Goal: Task Accomplishment & Management: Use online tool/utility

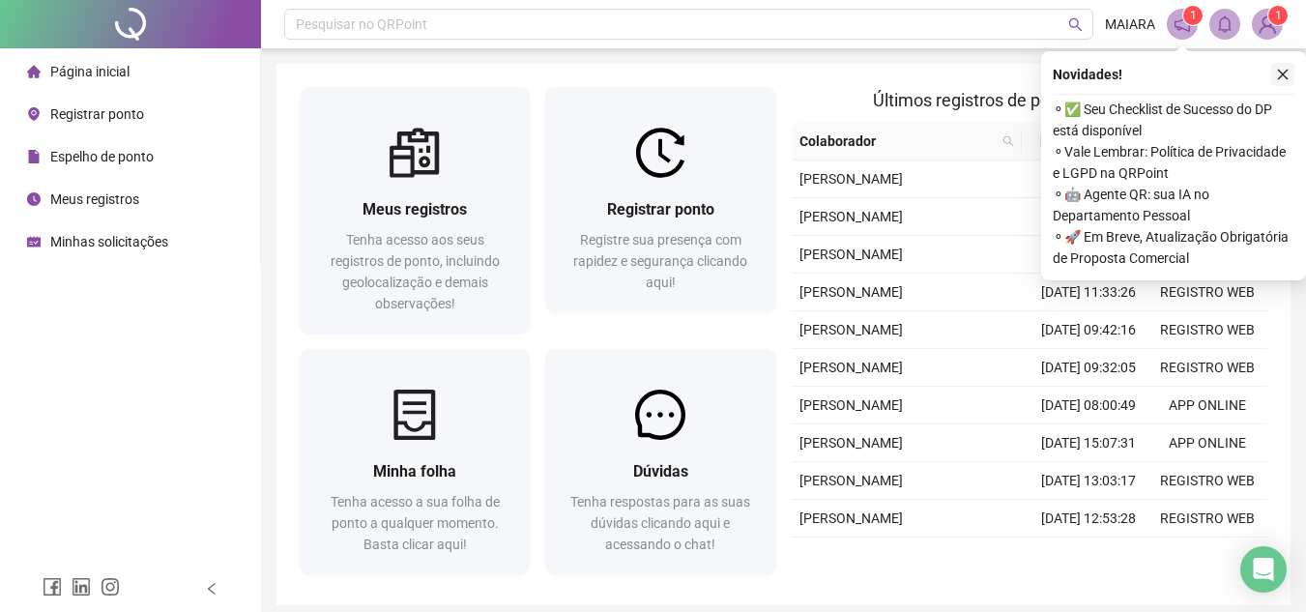
click at [1290, 77] on button "button" at bounding box center [1282, 74] width 23 height 23
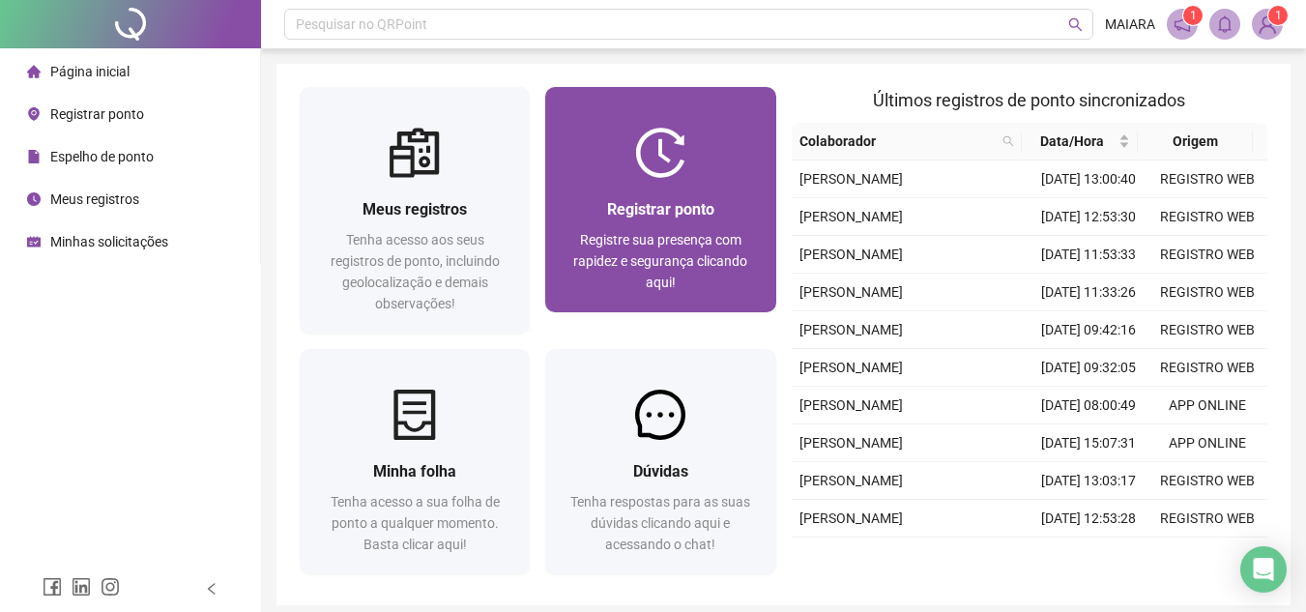
click at [695, 176] on div at bounding box center [660, 153] width 230 height 50
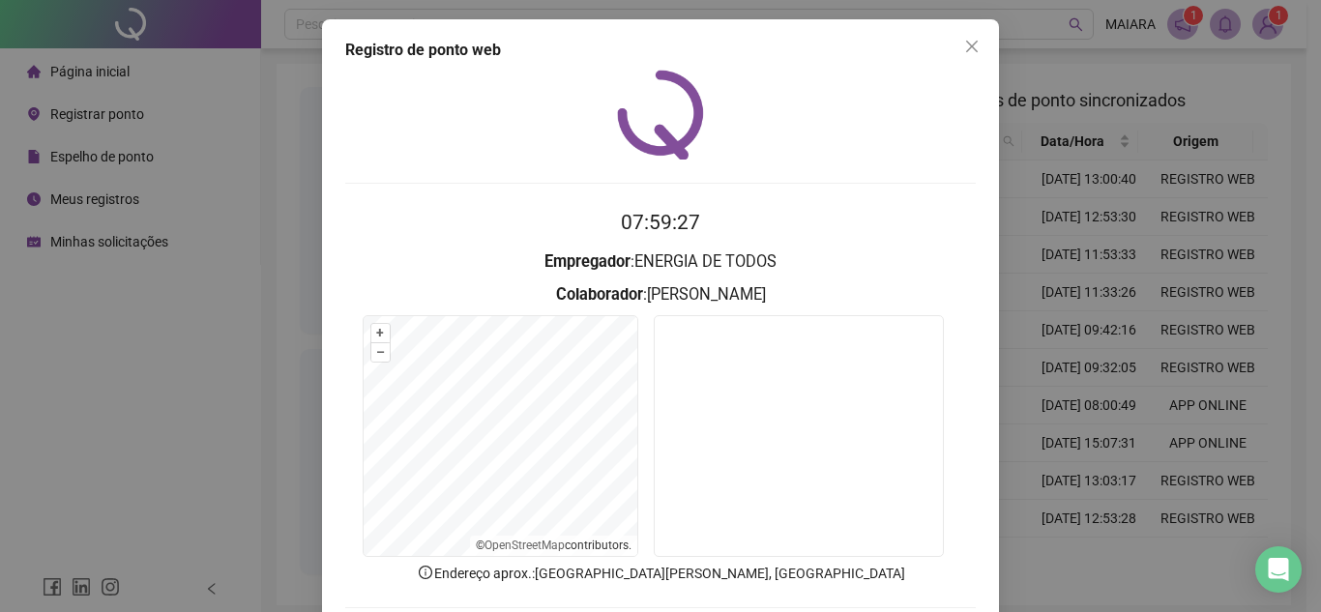
scroll to position [97, 0]
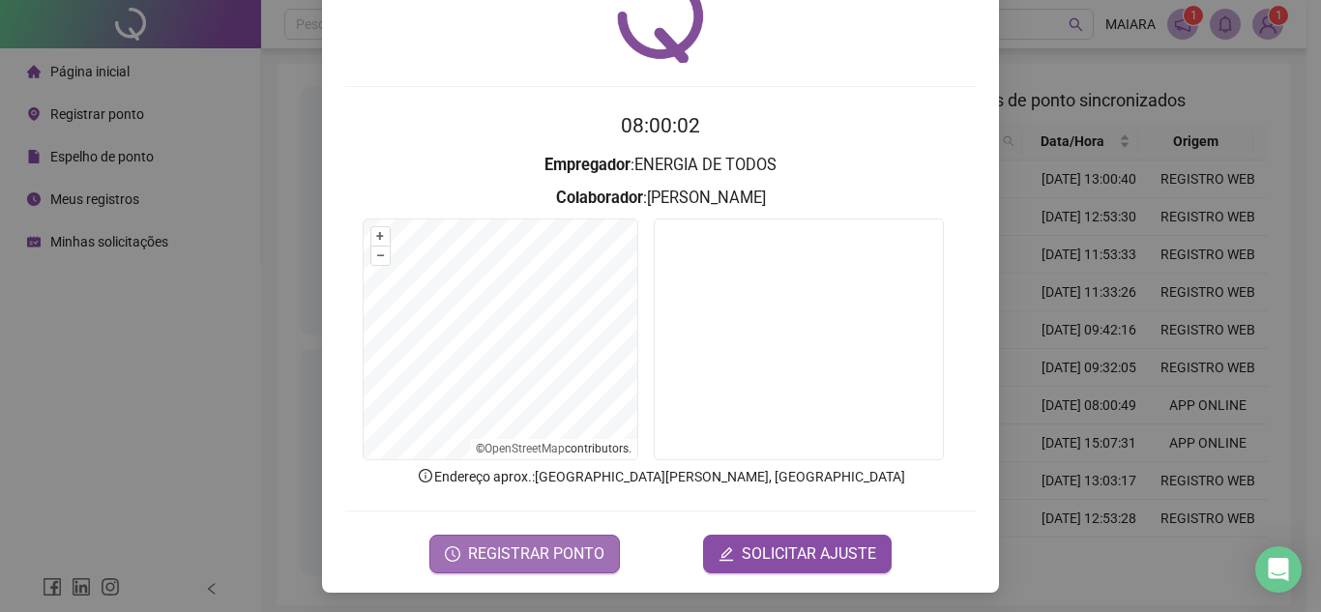
click at [522, 552] on span "REGISTRAR PONTO" at bounding box center [536, 553] width 136 height 23
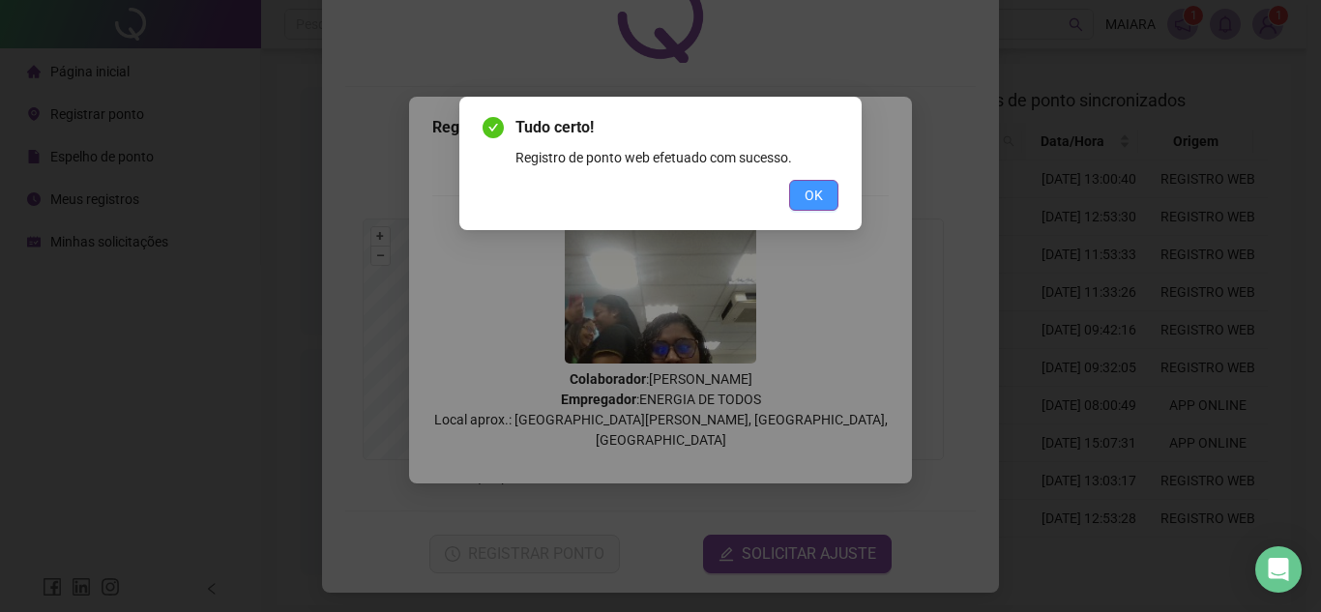
click at [810, 191] on span "OK" at bounding box center [813, 195] width 18 height 21
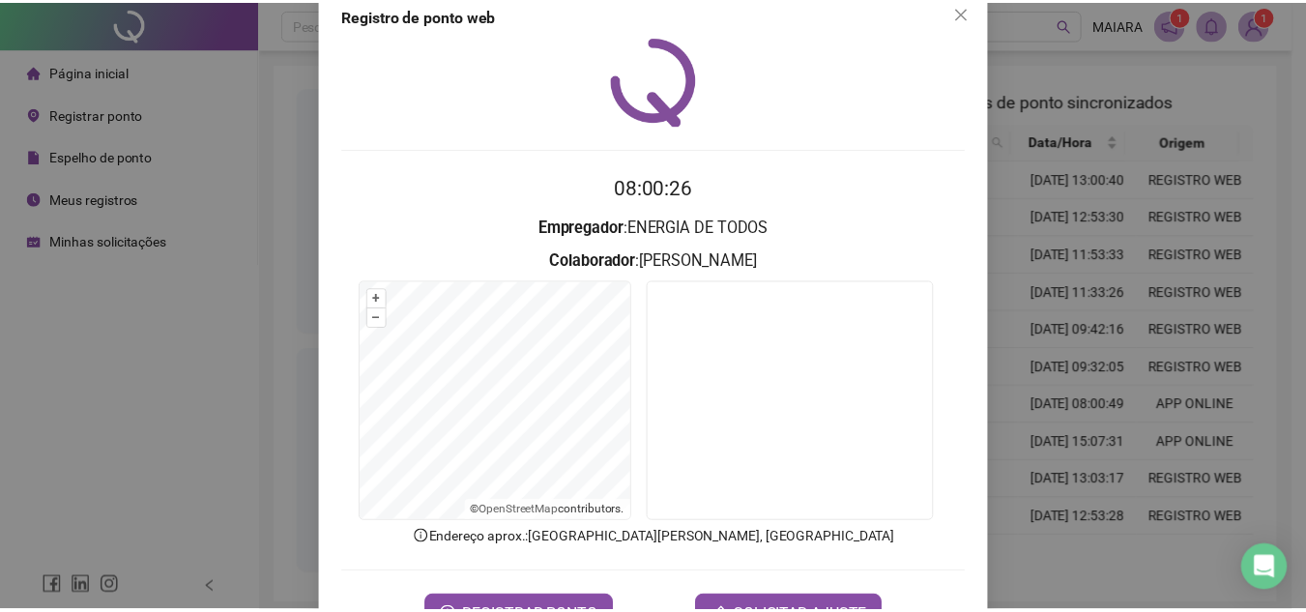
scroll to position [0, 0]
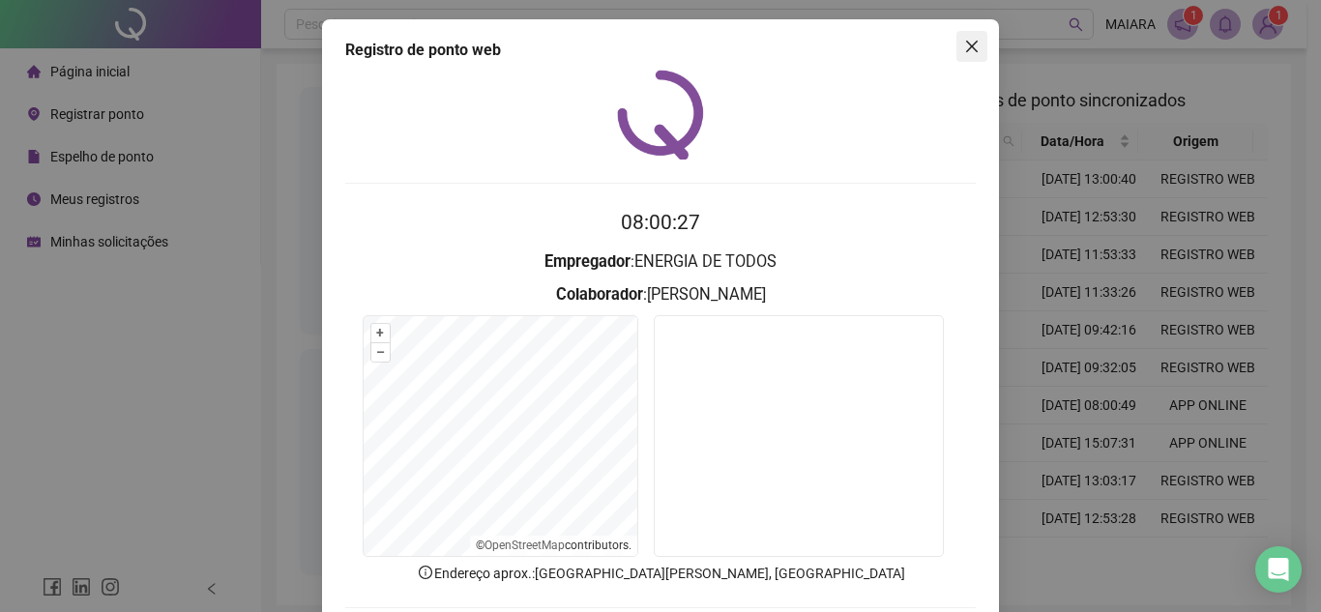
click at [969, 47] on icon "close" at bounding box center [971, 46] width 15 height 15
